Goal: Task Accomplishment & Management: Use online tool/utility

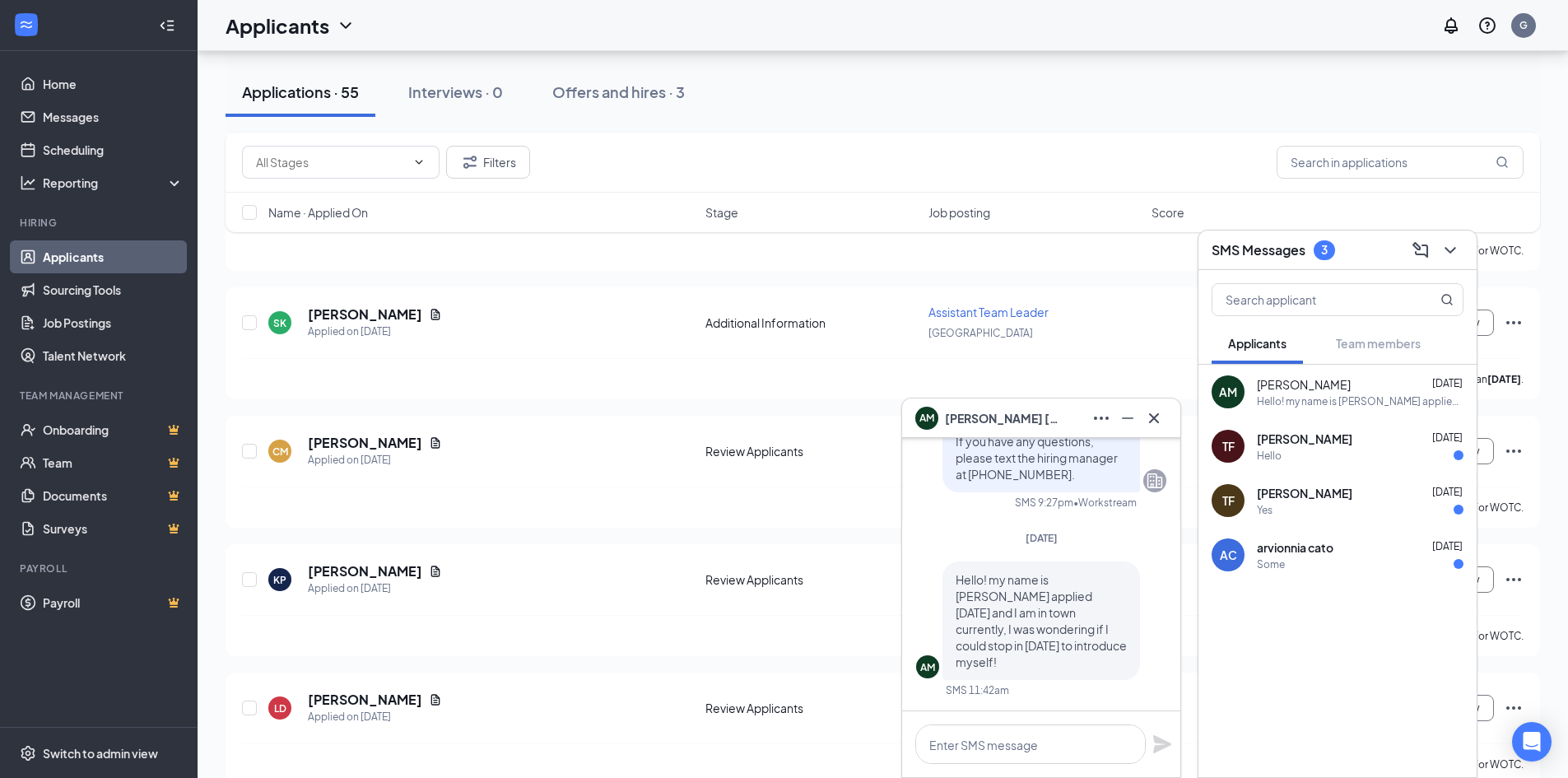
scroll to position [1070, 0]
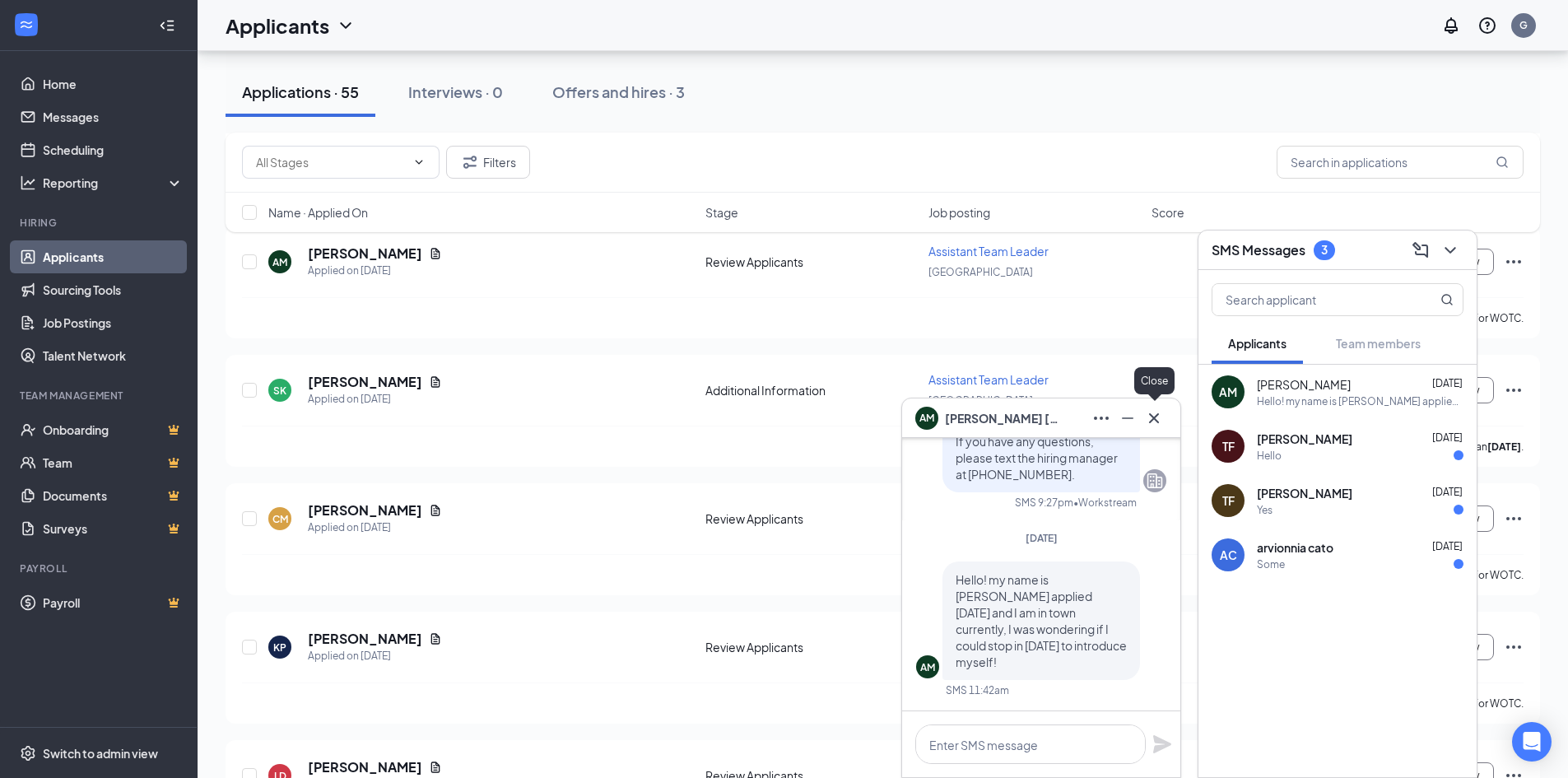
click at [1152, 410] on icon "Cross" at bounding box center [1154, 418] width 20 height 20
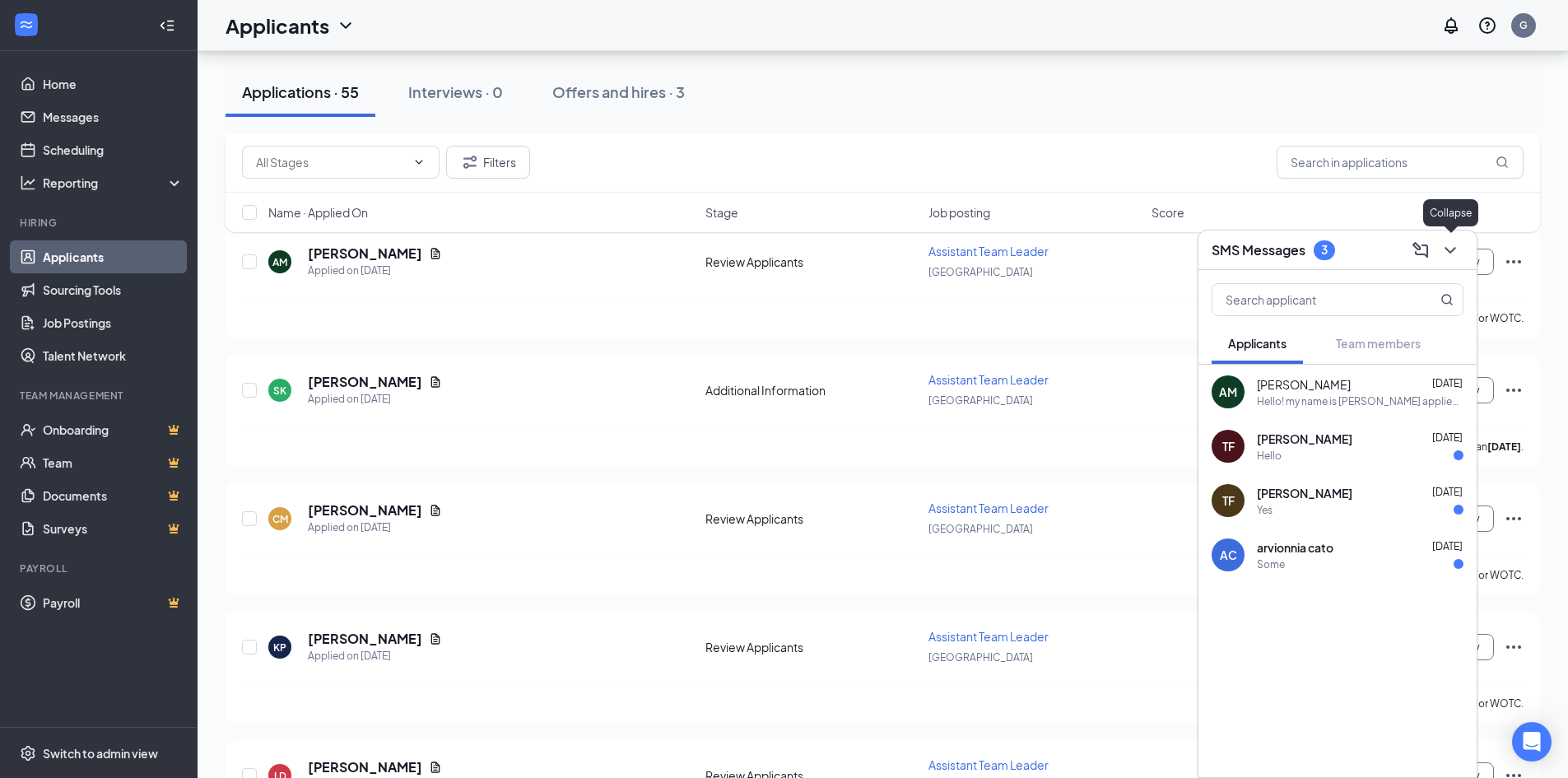
click at [1446, 252] on icon "ChevronDown" at bounding box center [1450, 250] width 20 height 20
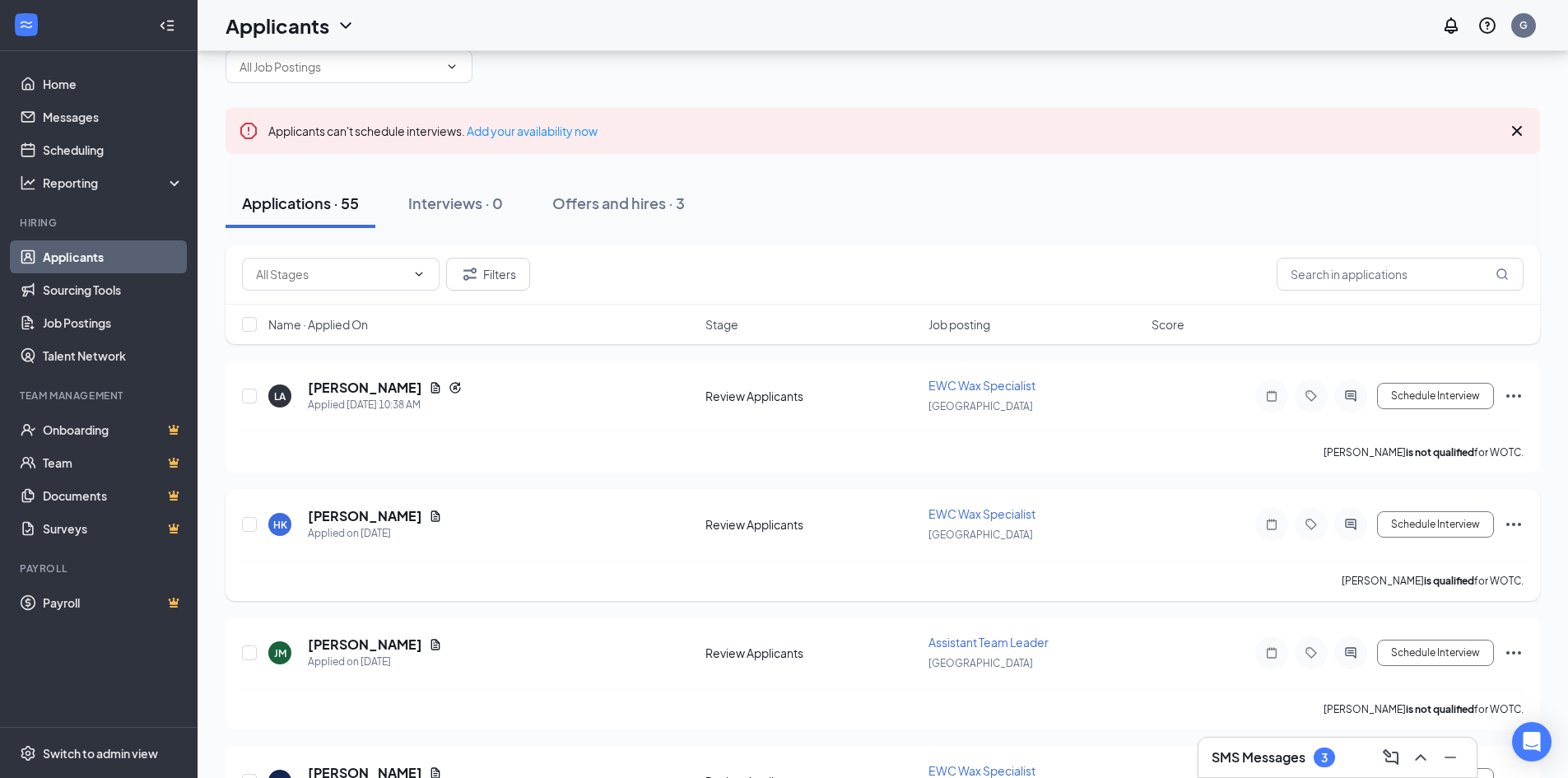
scroll to position [0, 0]
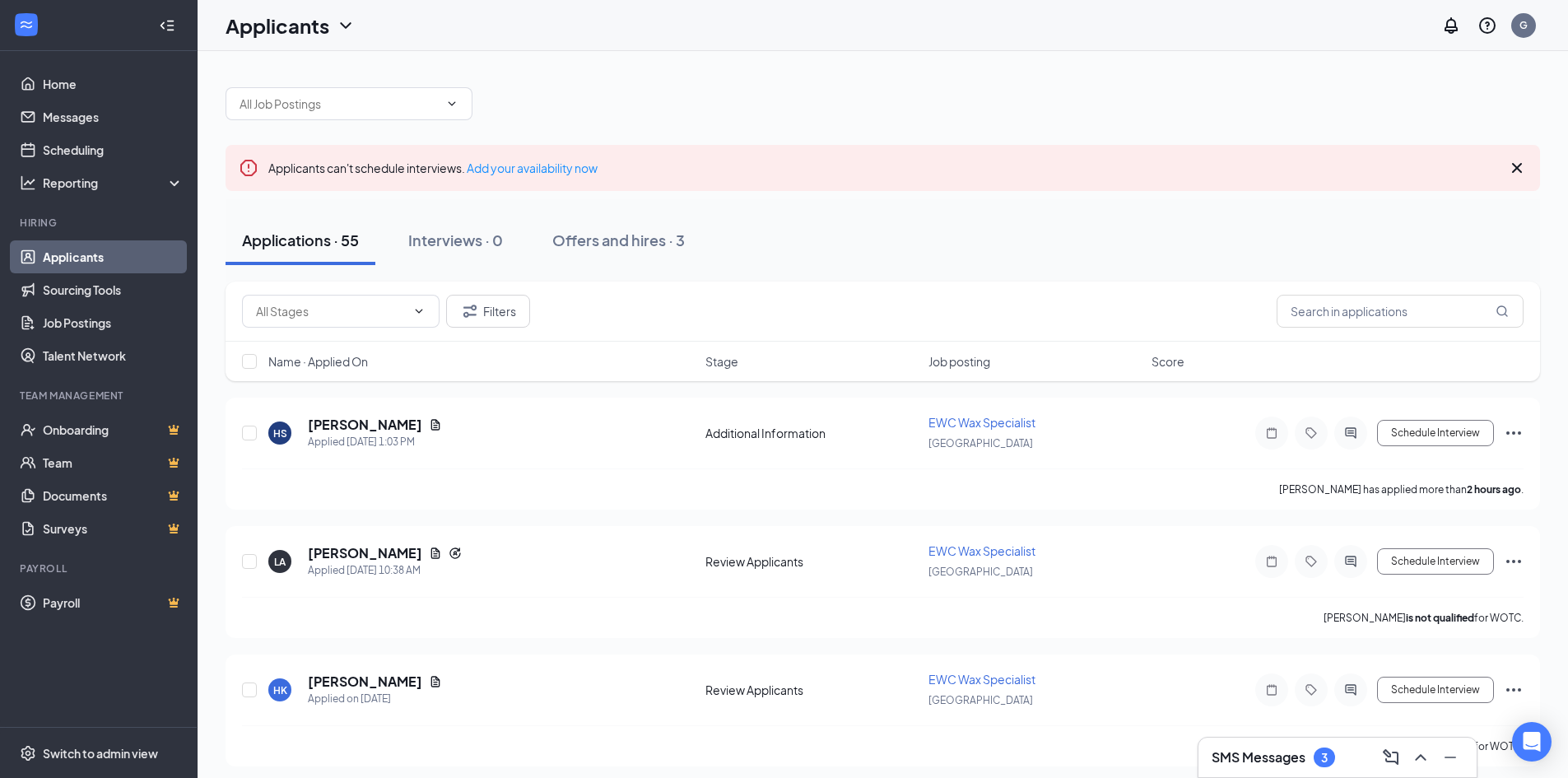
scroll to position [82, 0]
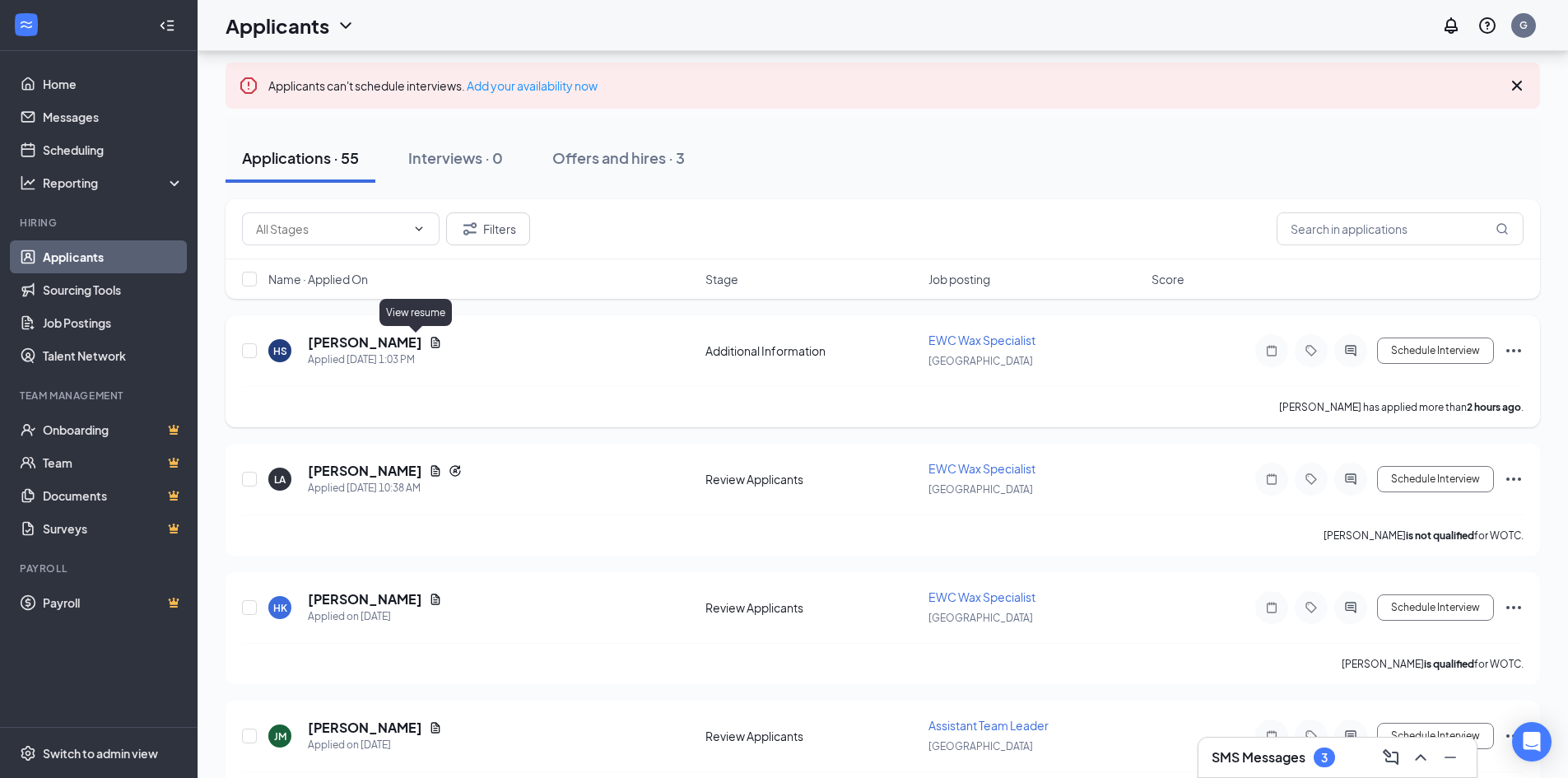
click at [431, 341] on icon "Document" at bounding box center [435, 342] width 9 height 11
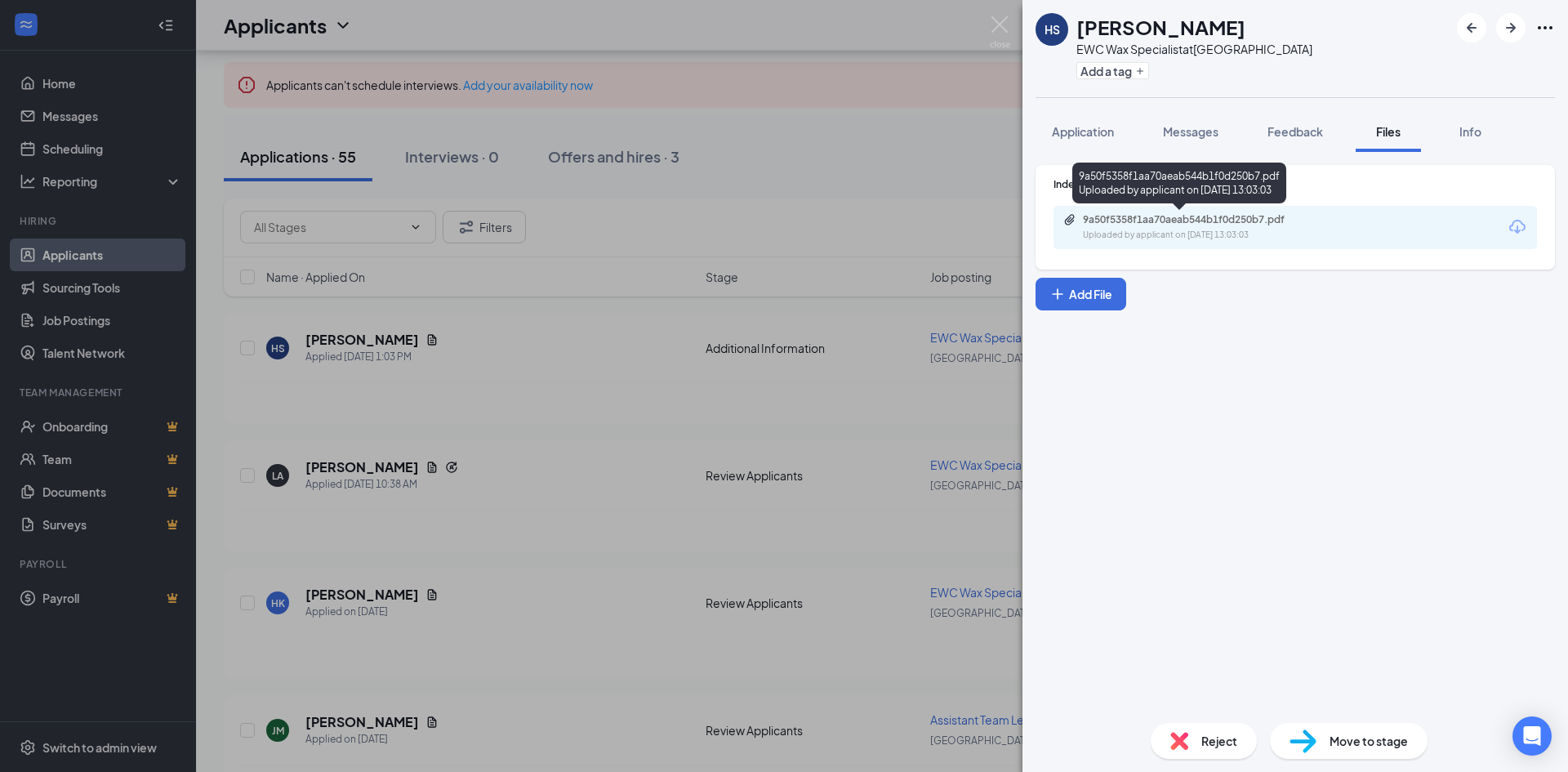
click at [1265, 222] on div "9a50f5358f1aa70aeab544b1f0d250b7.pdf" at bounding box center [1197, 219] width 229 height 13
click at [1005, 27] on img at bounding box center [1000, 33] width 21 height 32
